Goal: Information Seeking & Learning: Compare options

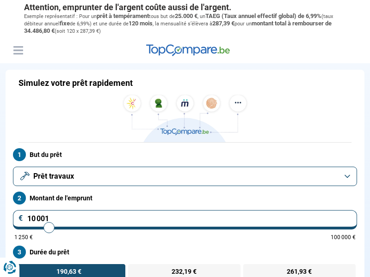
scroll to position [127, 0]
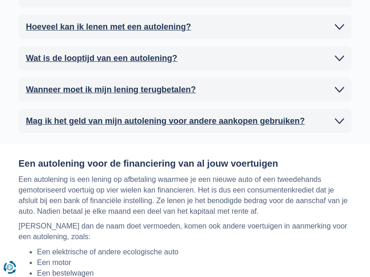
scroll to position [3128, 0]
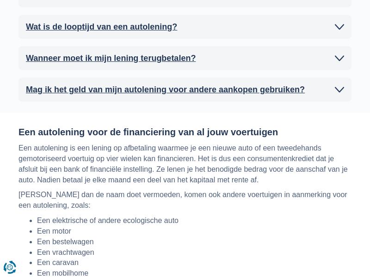
scroll to position [3159, 0]
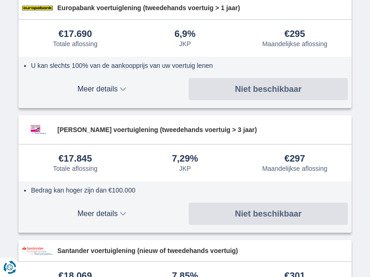
scroll to position [3191, 0]
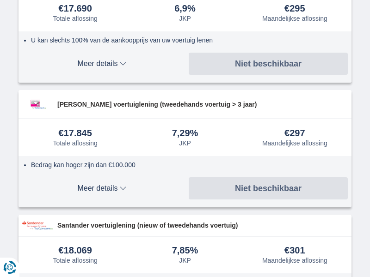
scroll to position [3222, 0]
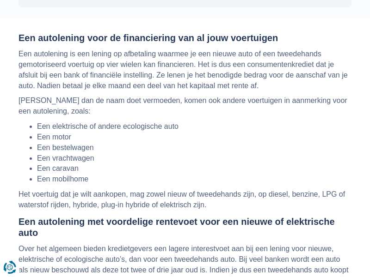
scroll to position [3254, 0]
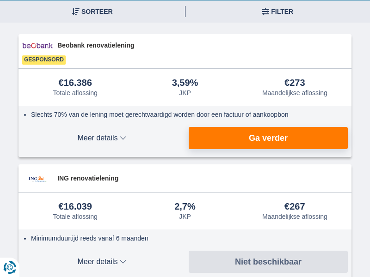
scroll to position [182, 0]
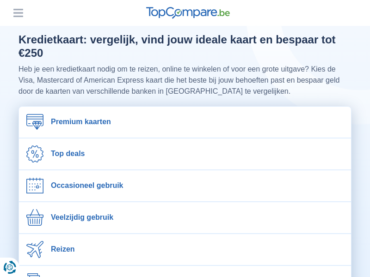
scroll to position [981, 0]
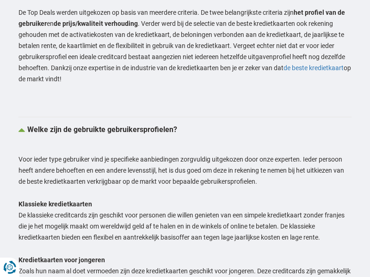
scroll to position [1391, 0]
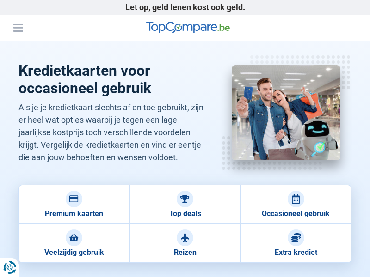
scroll to position [2137, 0]
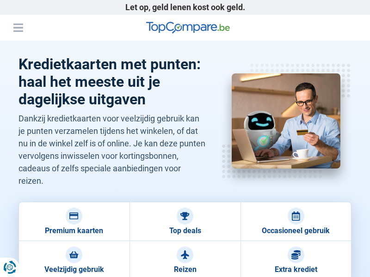
scroll to position [2280, 0]
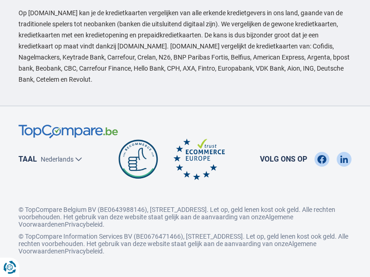
scroll to position [2256, 0]
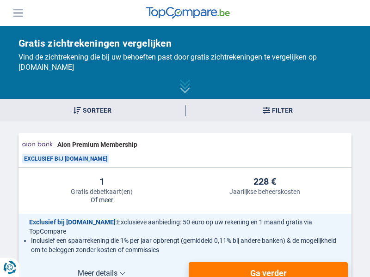
scroll to position [2178, 0]
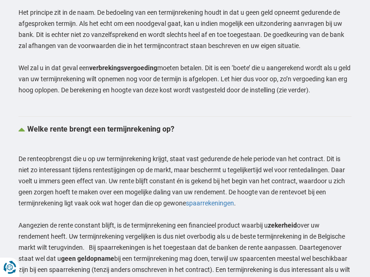
scroll to position [1808, 0]
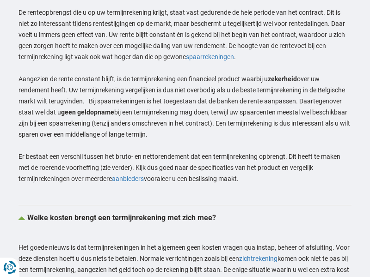
scroll to position [1955, 0]
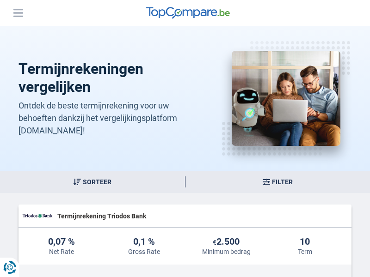
scroll to position [2190, 0]
